Goal: Information Seeking & Learning: Learn about a topic

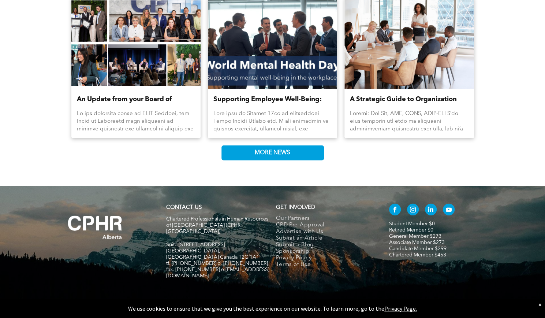
scroll to position [1148, 0]
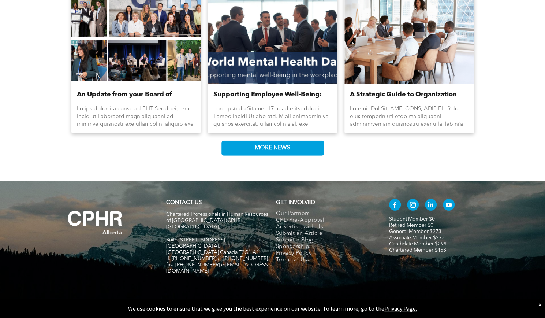
drag, startPoint x: 389, startPoint y: 120, endPoint x: 305, endPoint y: 109, distance: 84.5
drag, startPoint x: 305, startPoint y: 109, endPoint x: 272, endPoint y: 99, distance: 34.9
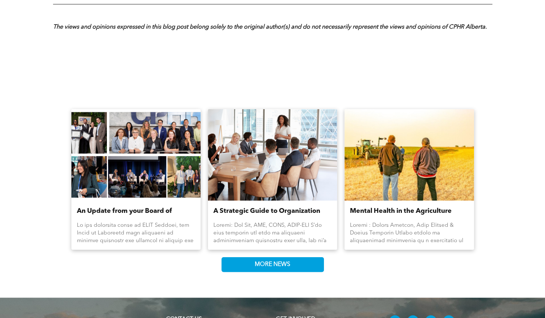
scroll to position [1047, 0]
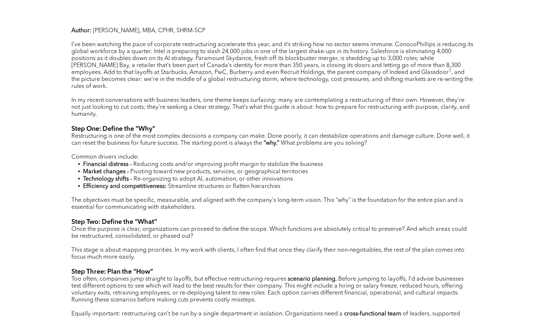
scroll to position [301, 0]
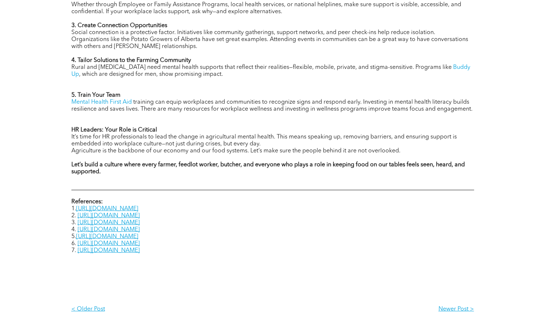
scroll to position [819, 0]
